Goal: Navigation & Orientation: Understand site structure

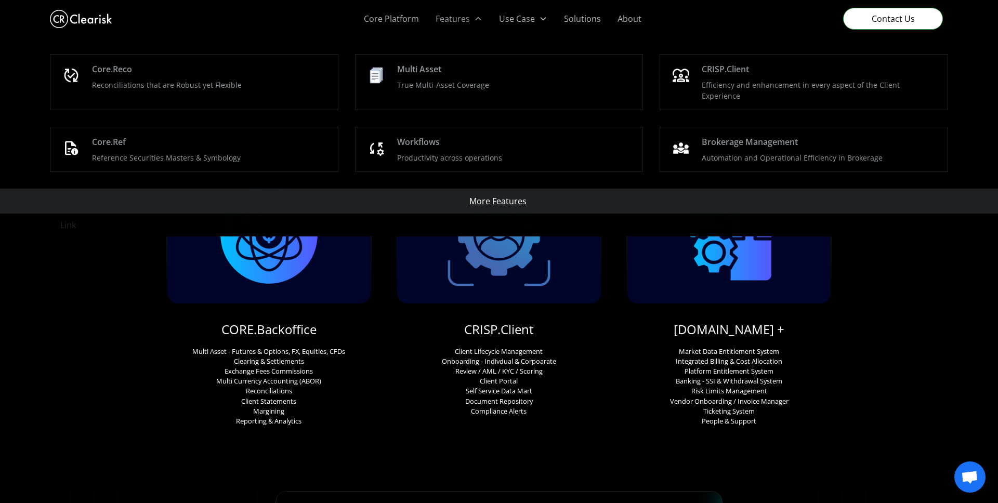
click at [488, 18] on div "Features" at bounding box center [458, 18] width 63 height 37
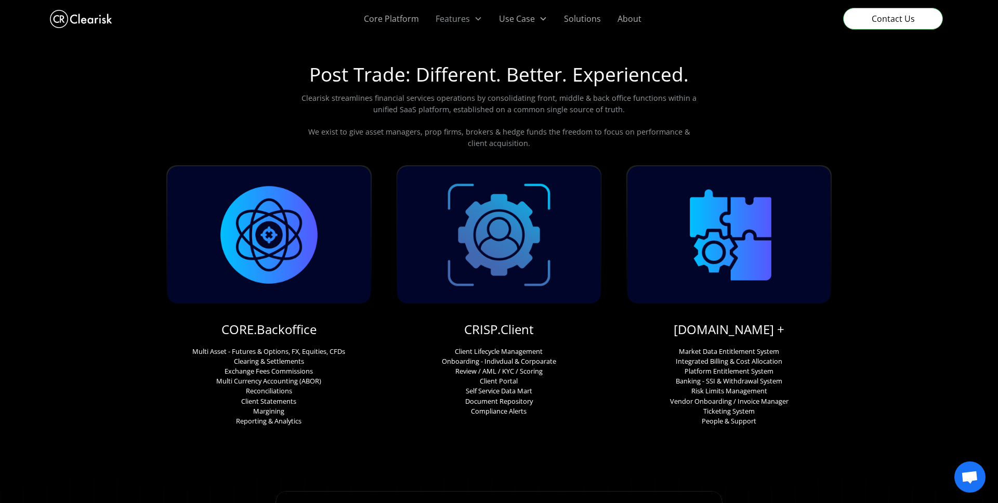
click at [476, 18] on icon at bounding box center [478, 19] width 6 height 4
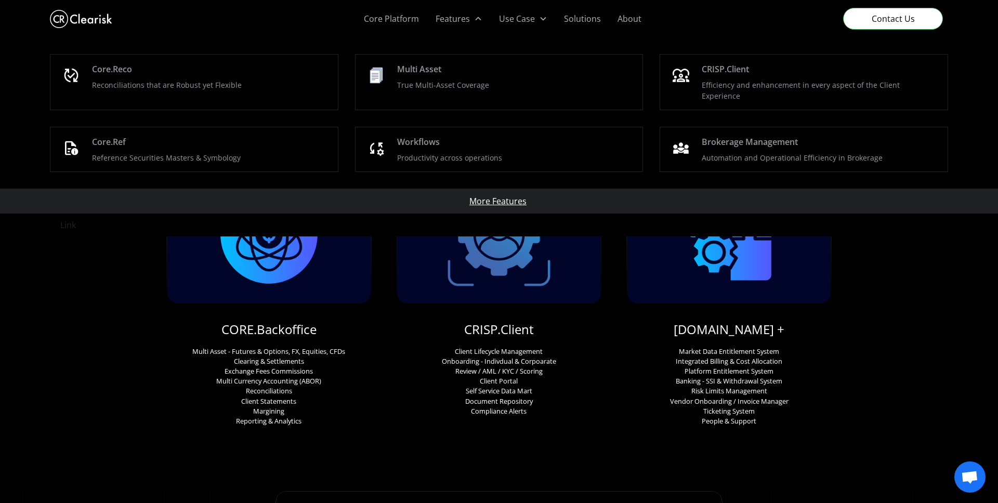
click at [259, 101] on div "Core.Reco Reconciliations that are Robust yet Flexible Multi Asset True Multi-A…" at bounding box center [499, 112] width 899 height 151
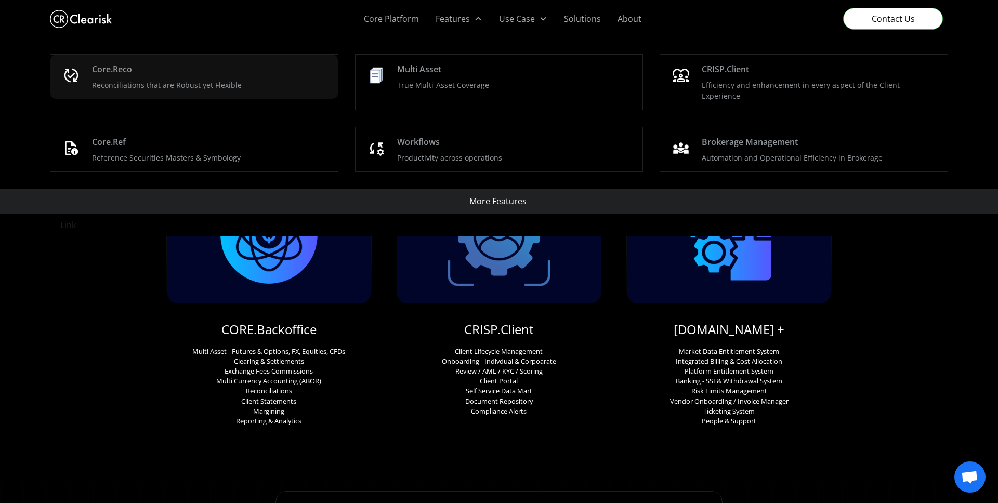
click at [280, 72] on div "Core.Reco Reconciliations that are Robust yet Flexible" at bounding box center [211, 77] width 238 height 28
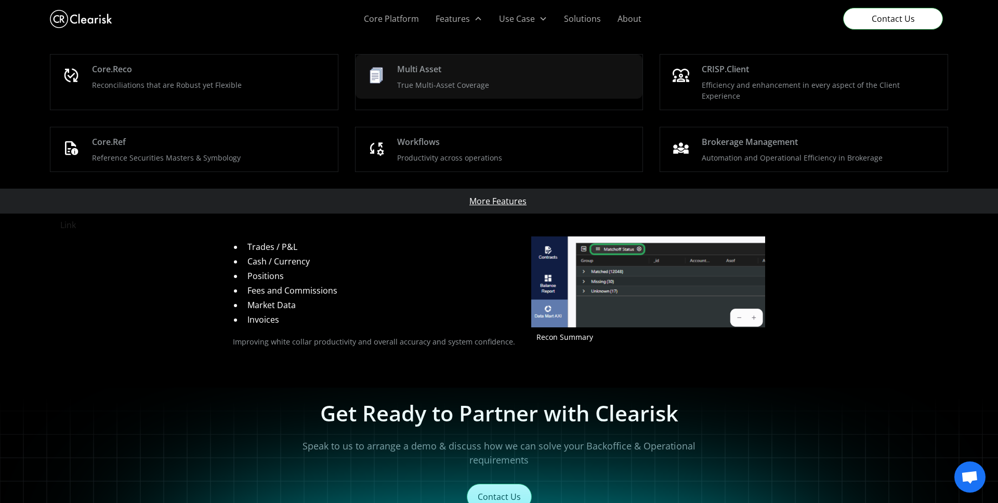
click at [389, 85] on div at bounding box center [376, 75] width 25 height 25
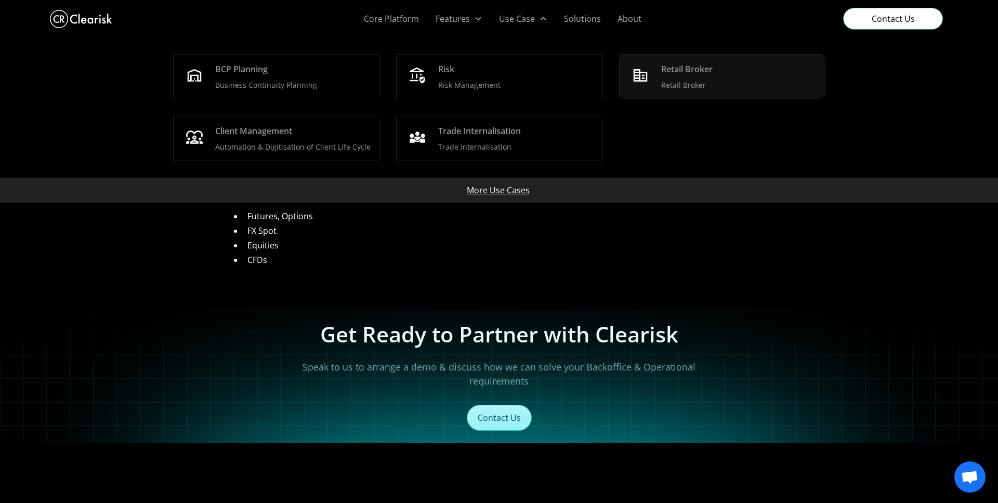
click at [665, 82] on p "Retail Broker" at bounding box center [683, 85] width 45 height 11
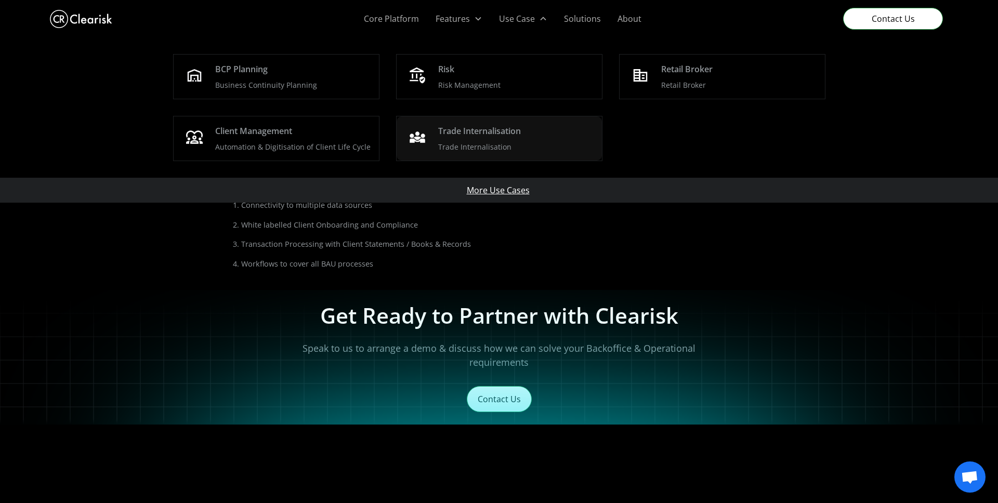
click at [489, 131] on div "Trade Internalisation" at bounding box center [479, 131] width 83 height 12
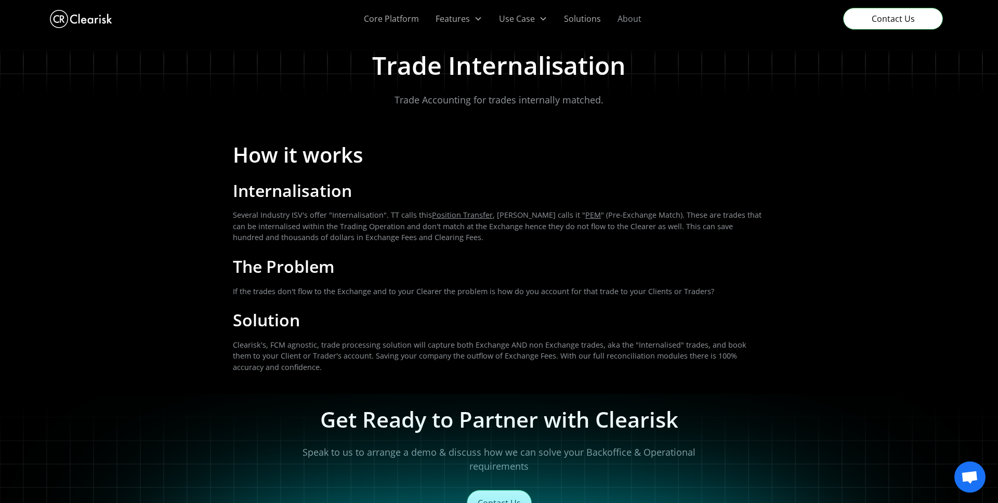
click at [630, 19] on link "About" at bounding box center [629, 18] width 41 height 37
